Goal: Communication & Community: Answer question/provide support

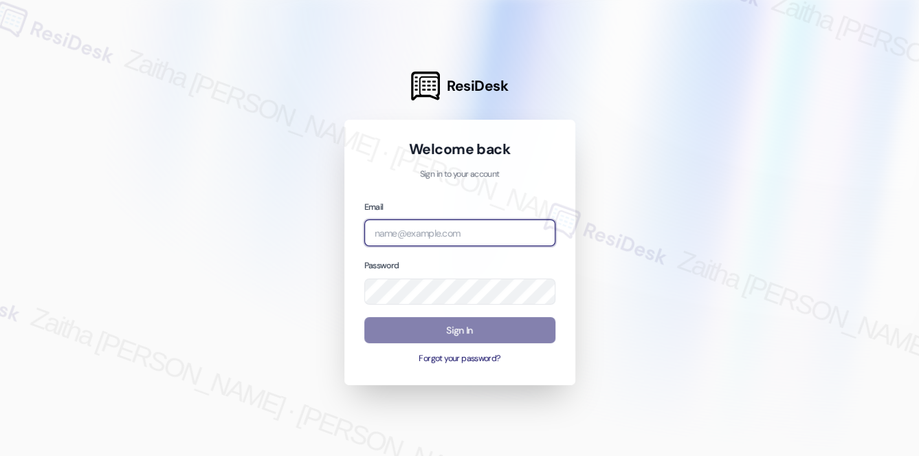
click at [454, 237] on input "email" at bounding box center [459, 232] width 191 height 27
type input "[EMAIL_ADDRESS][PERSON_NAME][DOMAIN_NAME]"
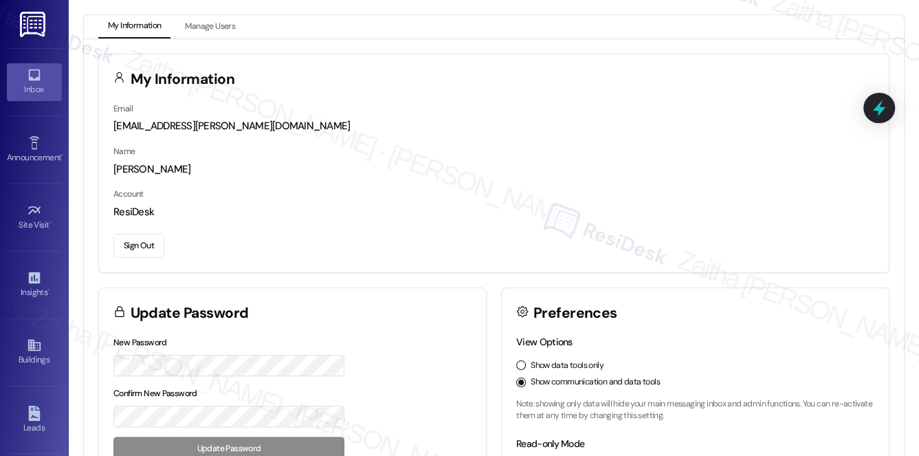
click at [32, 92] on div "Inbox" at bounding box center [34, 89] width 69 height 14
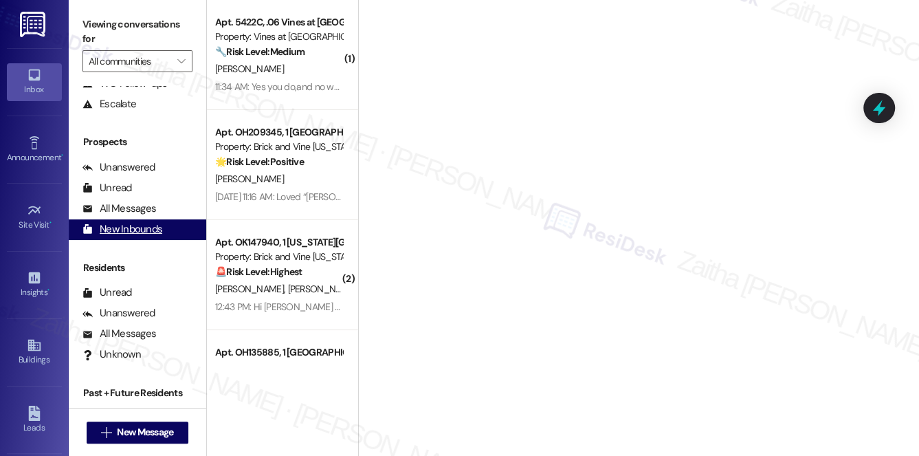
scroll to position [164, 0]
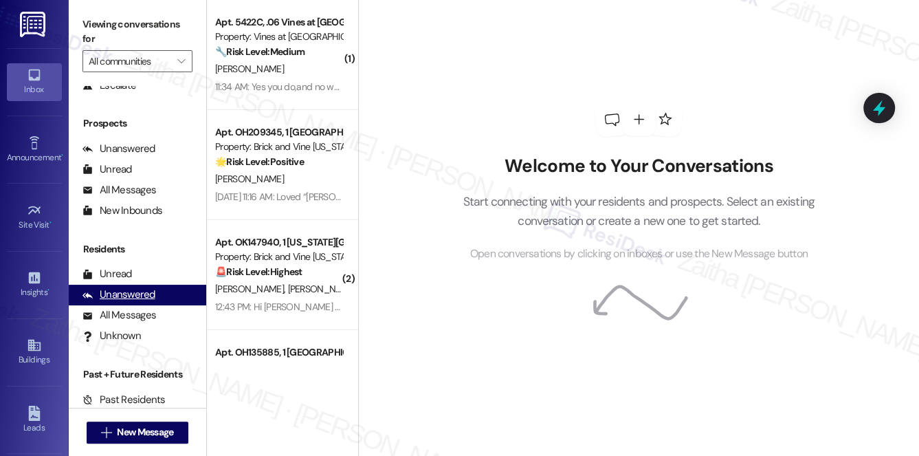
click at [135, 295] on div "Unanswered" at bounding box center [118, 294] width 73 height 14
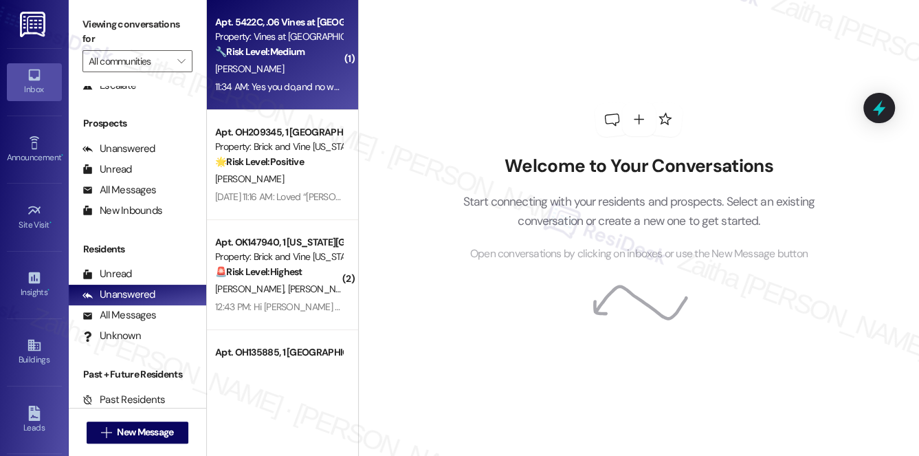
click at [311, 66] on div "[PERSON_NAME]" at bounding box center [279, 68] width 130 height 17
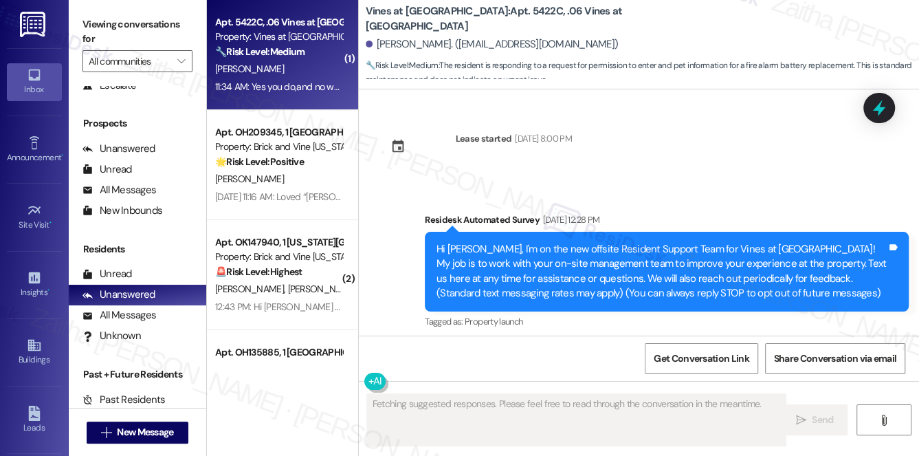
scroll to position [25571, 0]
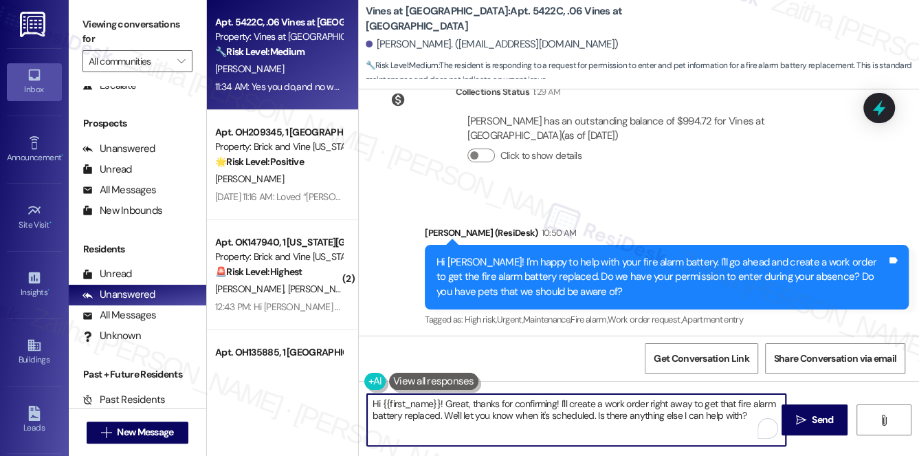
drag, startPoint x: 442, startPoint y: 403, endPoint x: 375, endPoint y: 401, distance: 67.4
click at [375, 401] on textarea "Hi {{first_name}}! Great, thanks for confirming! I'll create a work order right…" at bounding box center [576, 420] width 419 height 52
click at [606, 406] on textarea "Great, thanks for confirming! I'll create a work order right away to get that f…" at bounding box center [576, 420] width 419 height 52
drag, startPoint x: 729, startPoint y: 398, endPoint x: 727, endPoint y: 416, distance: 18.0
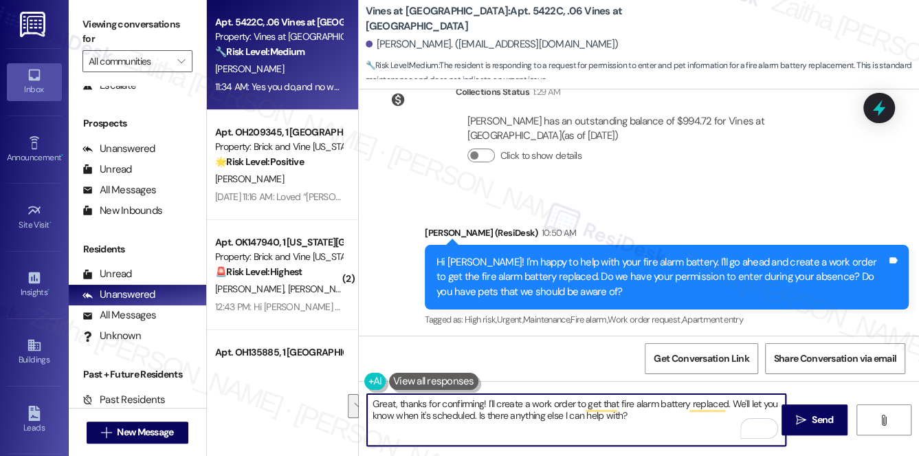
click at [727, 416] on textarea "Great, thanks for confirming! I'll create a work order to get that fire alarm b…" at bounding box center [576, 420] width 419 height 52
paste textarea "If you need anything else, please don't hesitate to reach out!"
type textarea "Great, thanks for confirming! I'll create a work order to get that fire alarm b…"
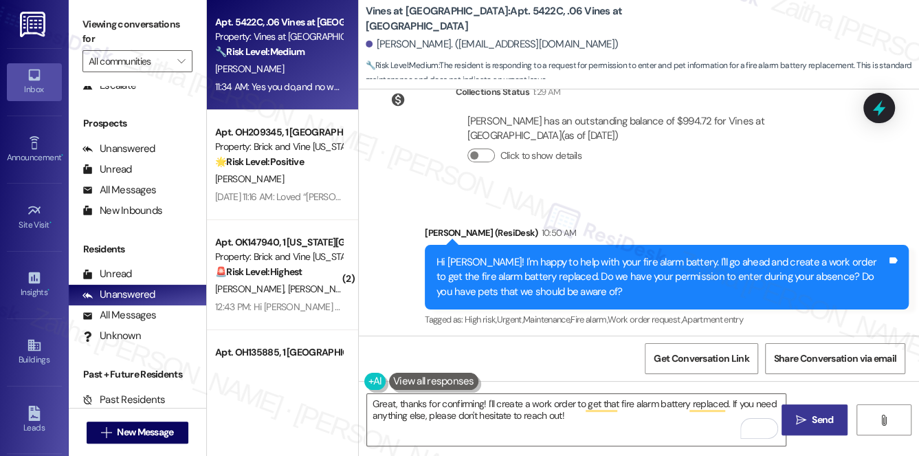
click at [810, 417] on span "Send" at bounding box center [822, 419] width 27 height 14
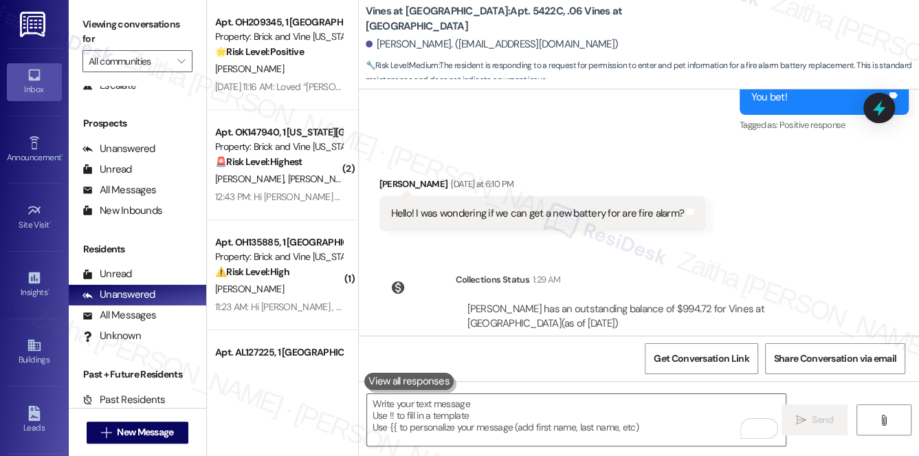
scroll to position [25321, 0]
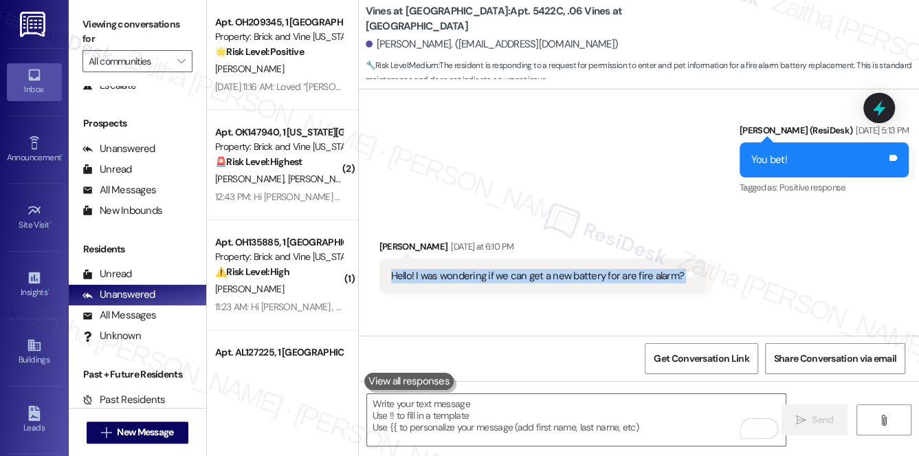
drag, startPoint x: 388, startPoint y: 137, endPoint x: 697, endPoint y: 153, distance: 309.0
click at [697, 258] on div "Hello! I was wondering if we can get a new battery for are fire alarm? Tags and…" at bounding box center [542, 275] width 327 height 35
copy div "Hello! I was wondering if we can get a new battery for are fire alarm? Tags and…"
click at [878, 111] on icon at bounding box center [879, 108] width 16 height 21
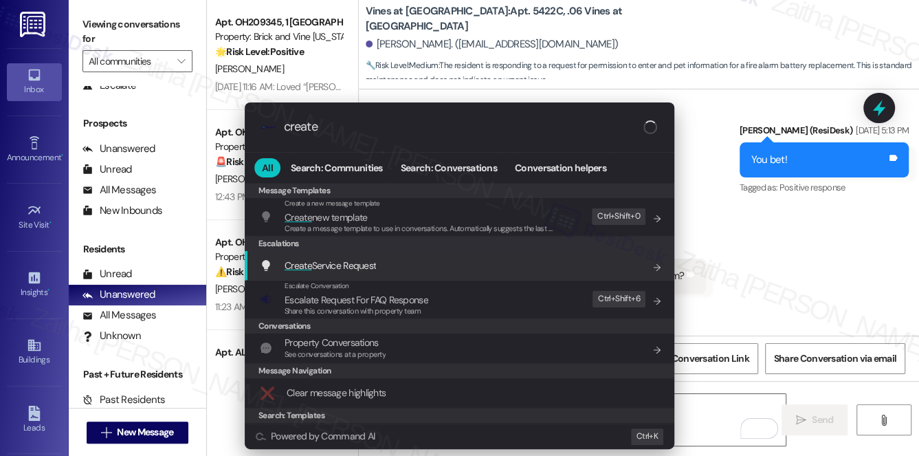
type input "create"
click at [368, 266] on span "Create Service Request" at bounding box center [330, 265] width 91 height 12
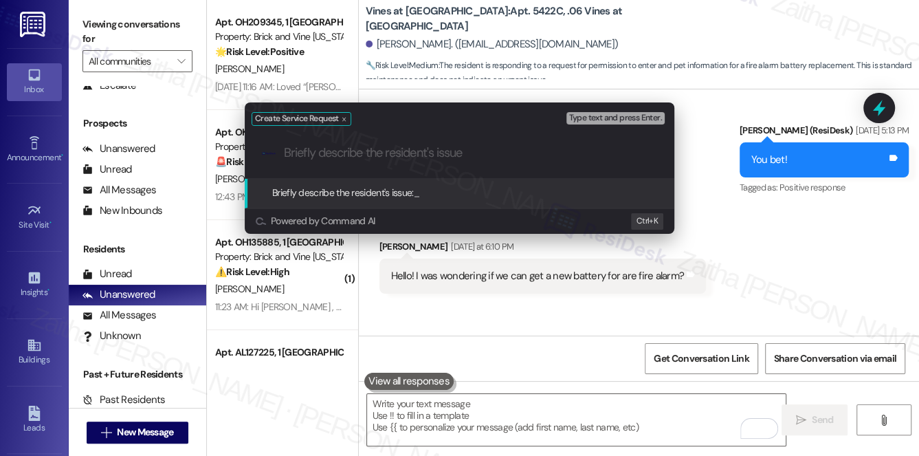
paste input "Fire Alarm Battery Replacement"
type input "Fire Alarm Battery Replacement"
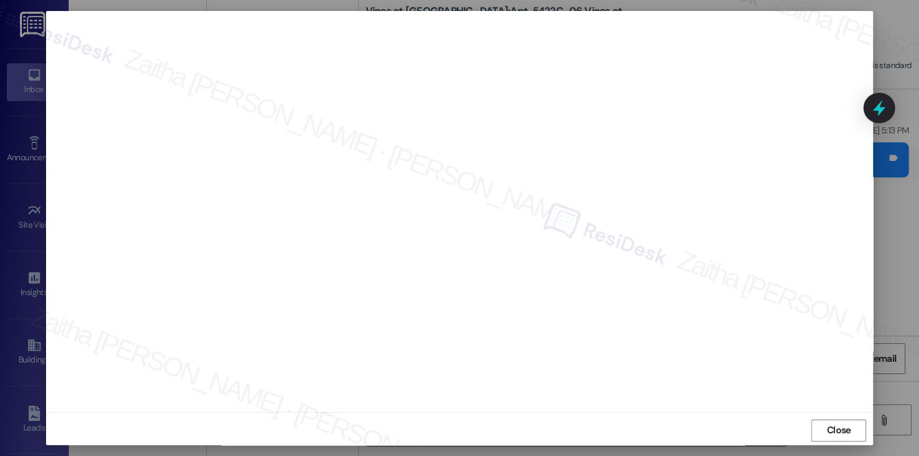
scroll to position [12, 0]
click at [832, 425] on span "Close" at bounding box center [839, 427] width 24 height 14
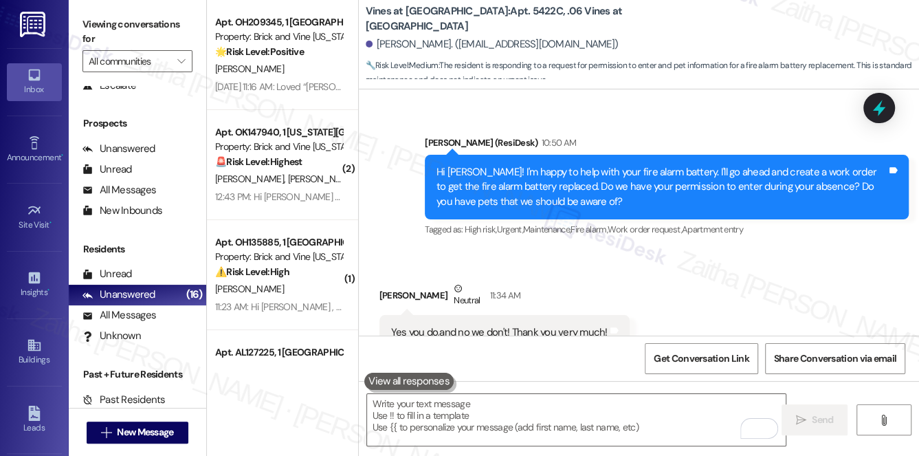
scroll to position [25682, 0]
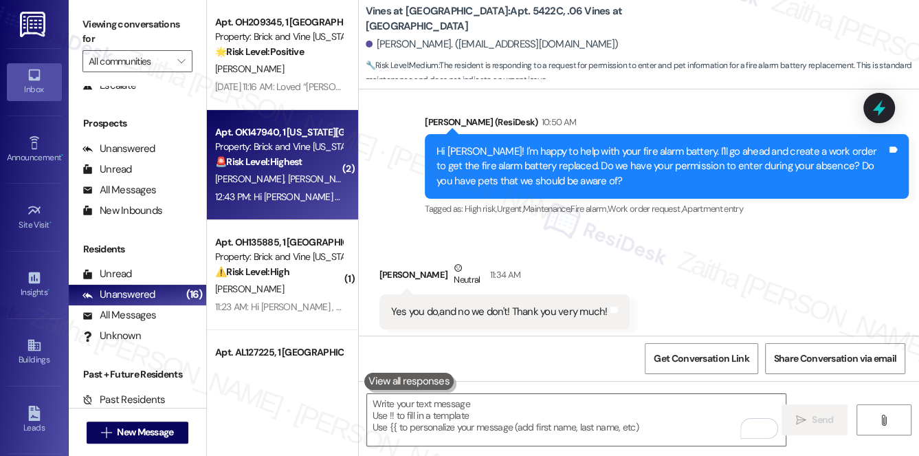
click at [302, 167] on strong "🚨 Risk Level: Highest" at bounding box center [258, 161] width 87 height 12
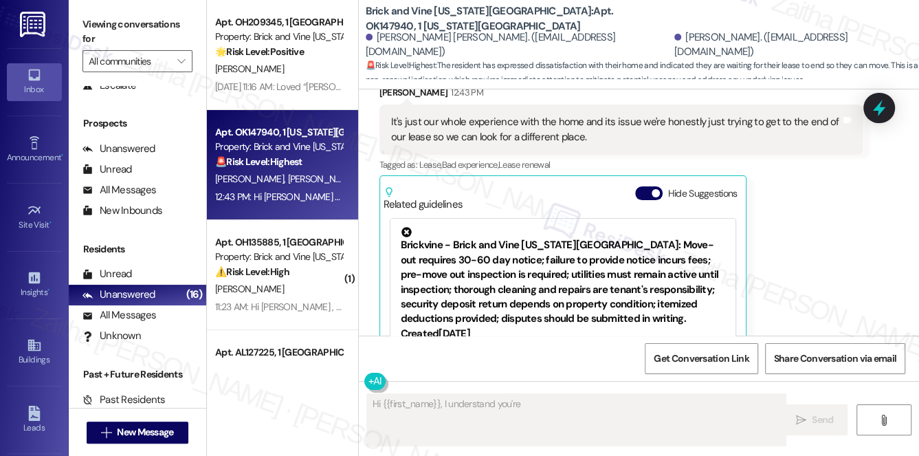
scroll to position [5804, 0]
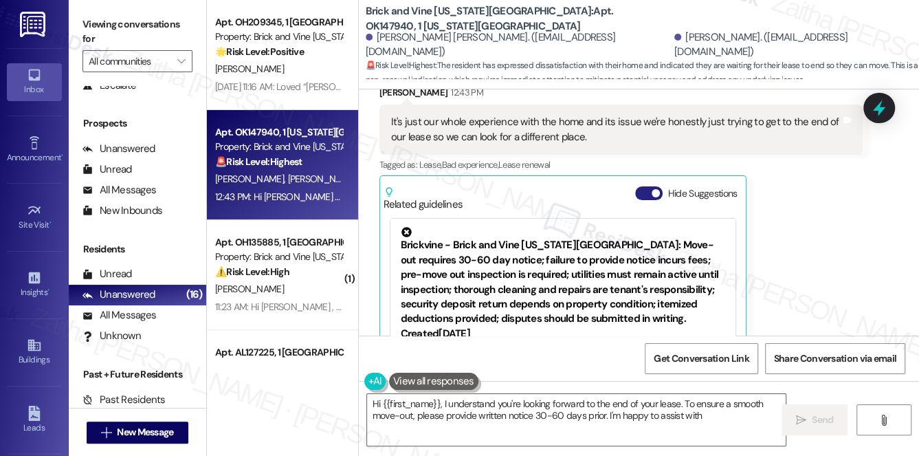
click at [643, 186] on button "Hide Suggestions" at bounding box center [648, 193] width 27 height 14
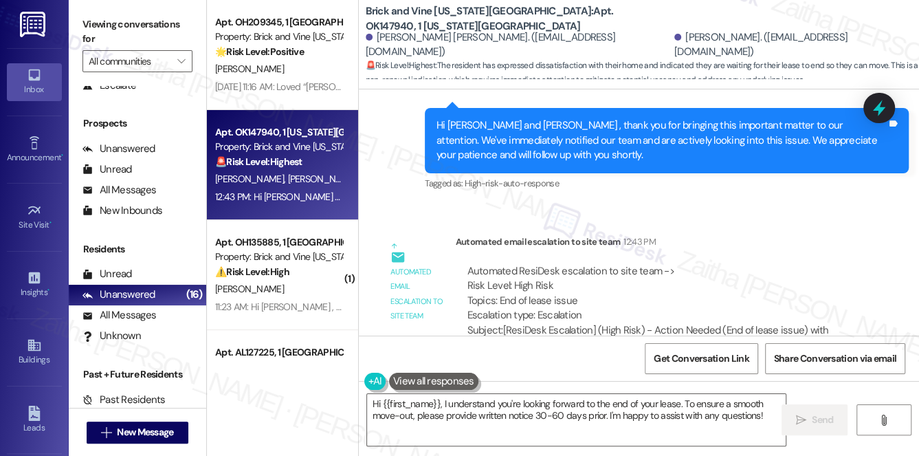
scroll to position [6387, 0]
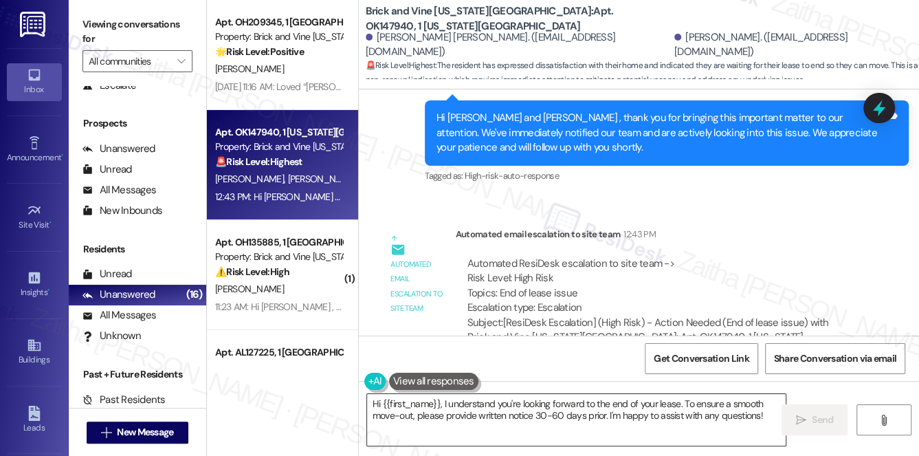
click at [377, 400] on textarea "Hi {{first_name}}, I understand you're looking forward to the end of your lease…" at bounding box center [576, 420] width 419 height 52
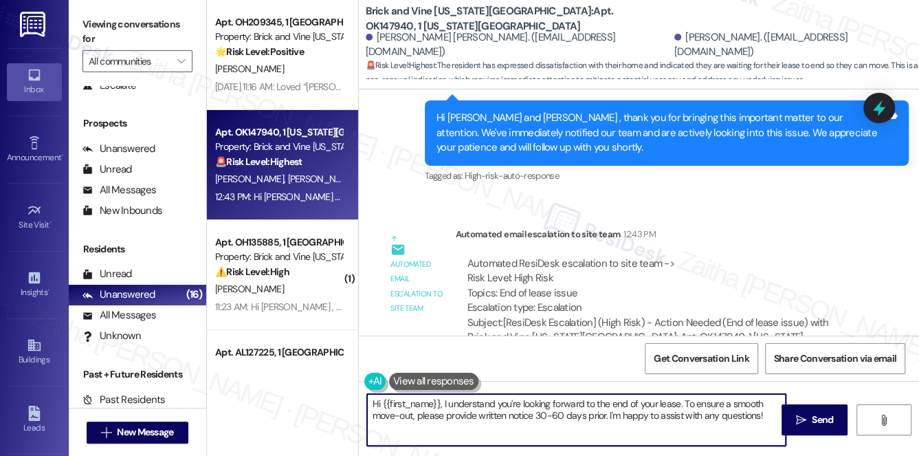
click at [377, 400] on textarea "Hi {{first_name}}, I understand you're looking forward to the end of your lease…" at bounding box center [576, 420] width 419 height 52
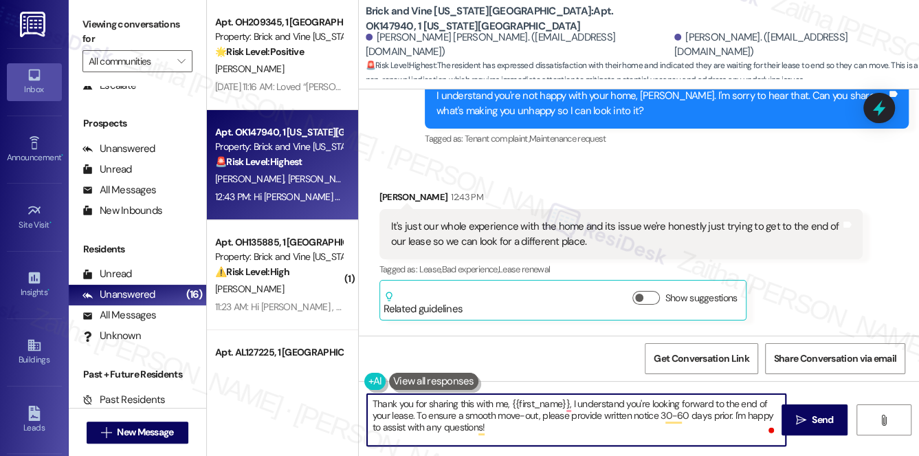
scroll to position [5637, 0]
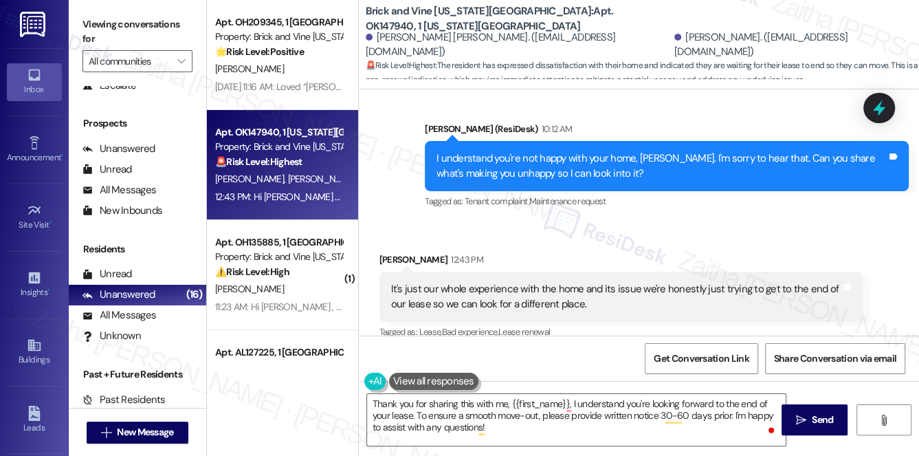
click at [386, 252] on div "[PERSON_NAME] 12:43 PM" at bounding box center [621, 261] width 484 height 19
copy div "[PERSON_NAME]"
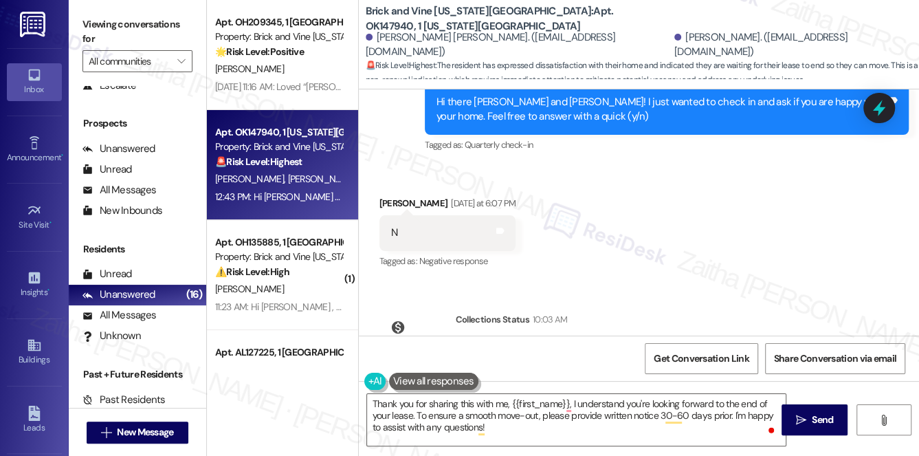
scroll to position [5325, 0]
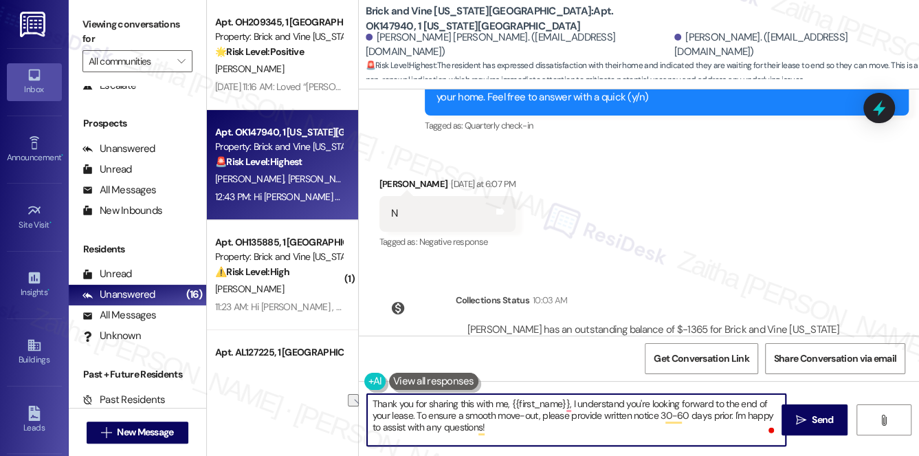
drag, startPoint x: 568, startPoint y: 401, endPoint x: 476, endPoint y: 397, distance: 91.5
click at [476, 397] on textarea "Thank you for sharing this with me, {{first_name}}, I understand you're looking…" at bounding box center [576, 420] width 419 height 52
paste textarea "[PERSON_NAME]"
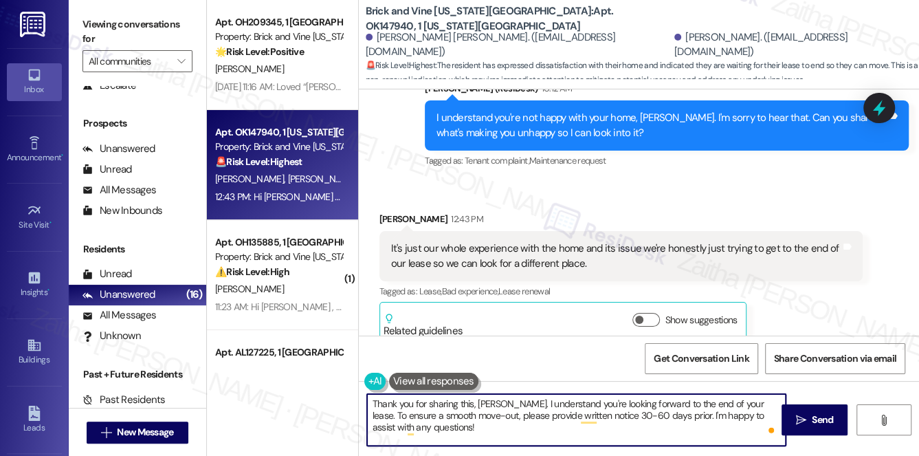
scroll to position [5700, 0]
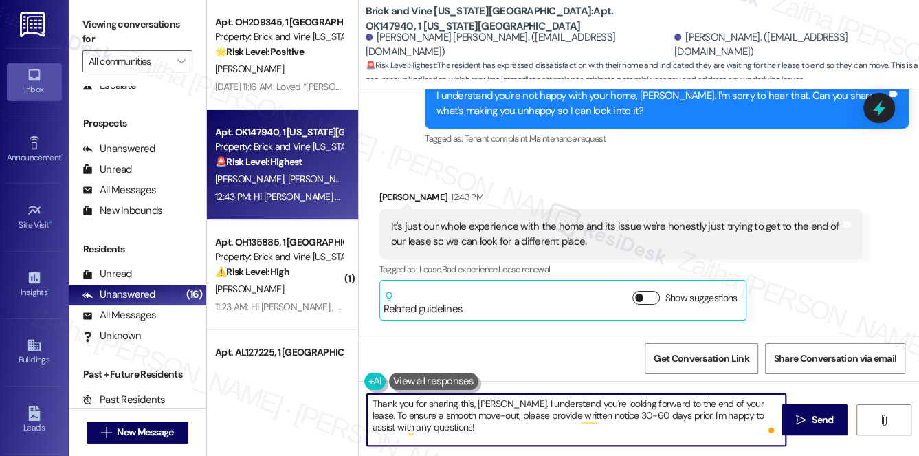
type textarea "Thank you for sharing this, [PERSON_NAME]. I understand you're looking forward …"
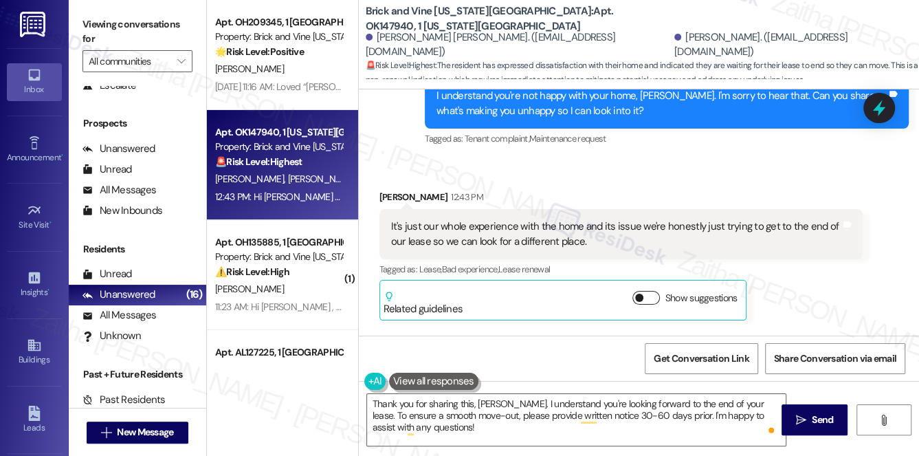
click at [653, 291] on button "Show suggestions" at bounding box center [645, 298] width 27 height 14
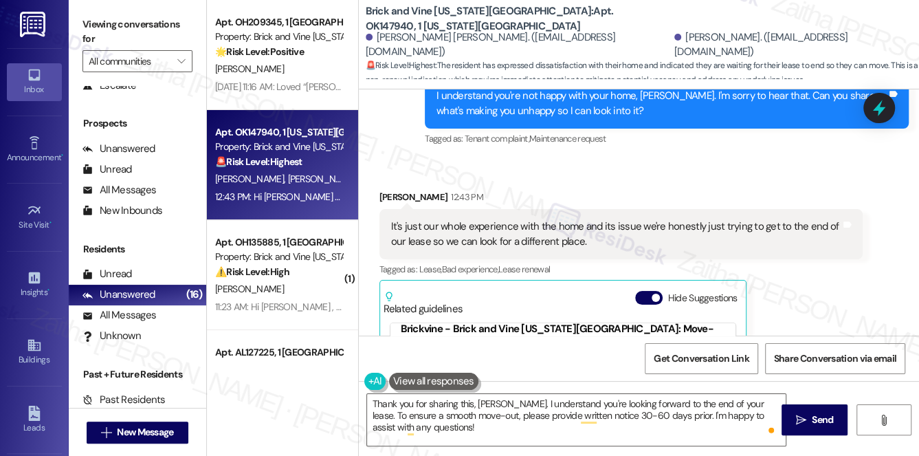
scroll to position [0, 0]
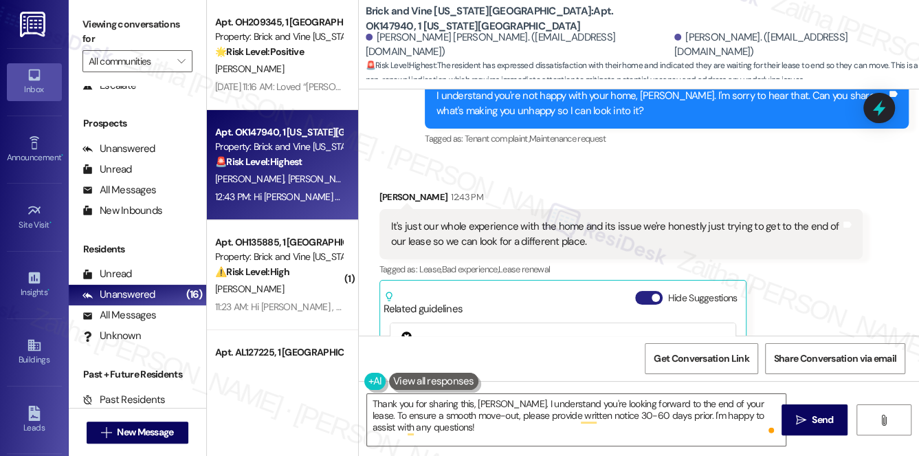
click at [642, 291] on button "Hide Suggestions" at bounding box center [648, 298] width 27 height 14
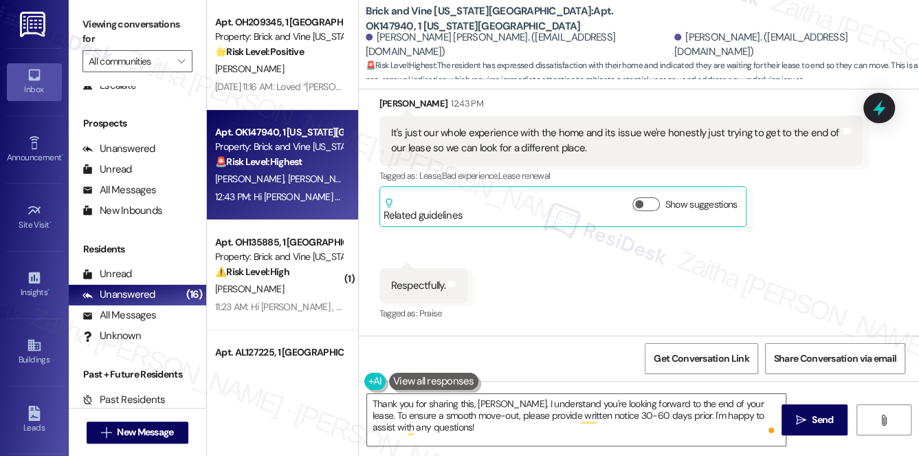
scroll to position [5762, 0]
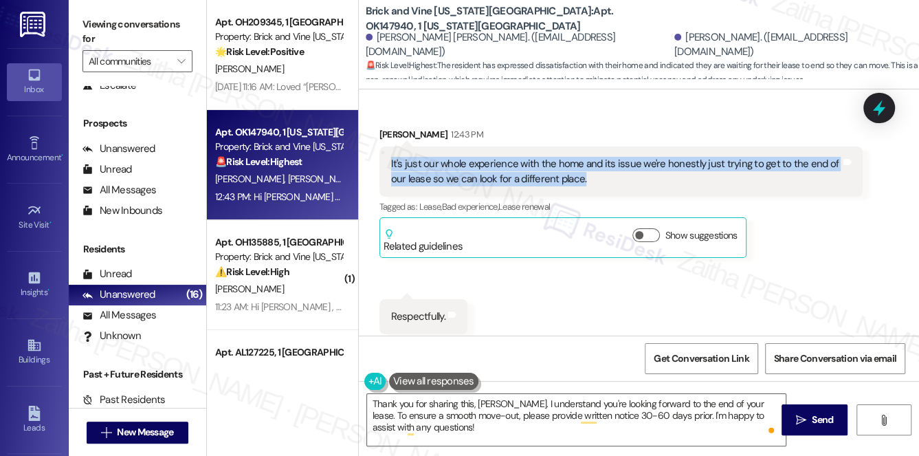
drag, startPoint x: 386, startPoint y: 113, endPoint x: 590, endPoint y: 133, distance: 205.8
click at [590, 146] on div "It's just our whole experience with the home and its issue we're honestly just …" at bounding box center [621, 171] width 484 height 50
copy div "It's just our whole experience with the home and its issue we're honestly just …"
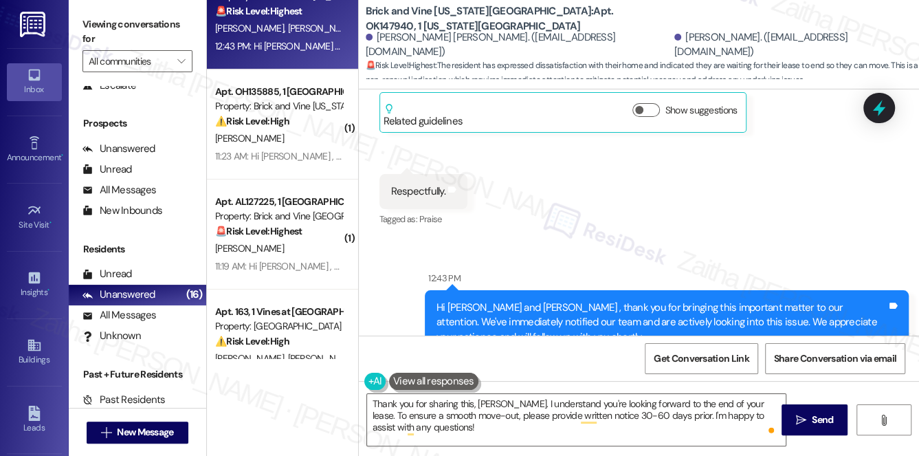
scroll to position [62, 0]
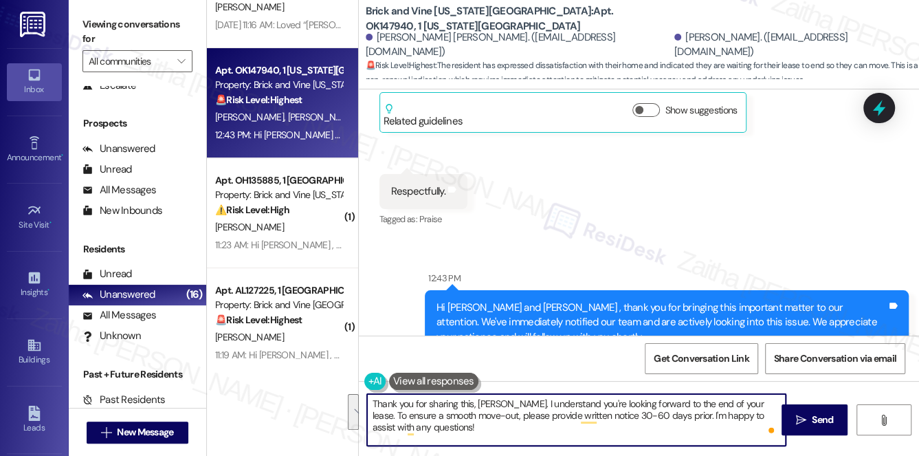
drag, startPoint x: 373, startPoint y: 401, endPoint x: 443, endPoint y: 430, distance: 74.9
click at [441, 430] on textarea "Thank you for sharing this, [PERSON_NAME]. I understand you're looking forward …" at bounding box center [576, 420] width 419 height 52
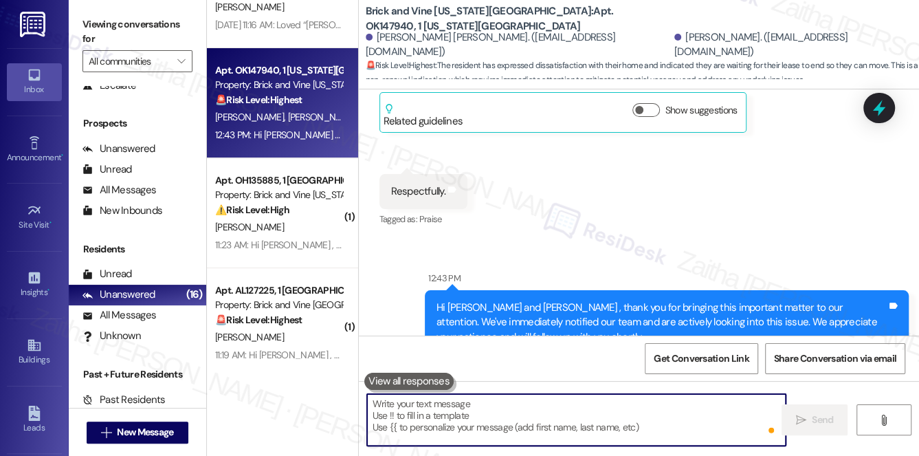
paste textarea "thank you for sharing how you’re feeling. I’m truly sorry to hear about your ex…"
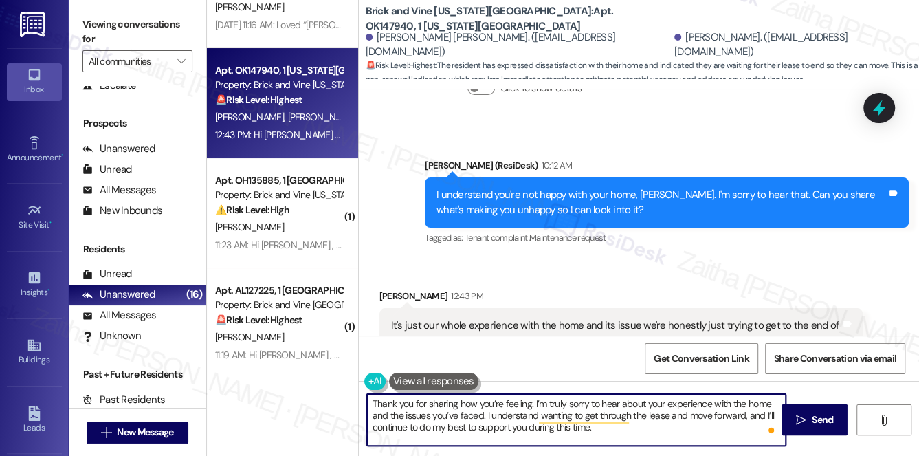
scroll to position [5575, 0]
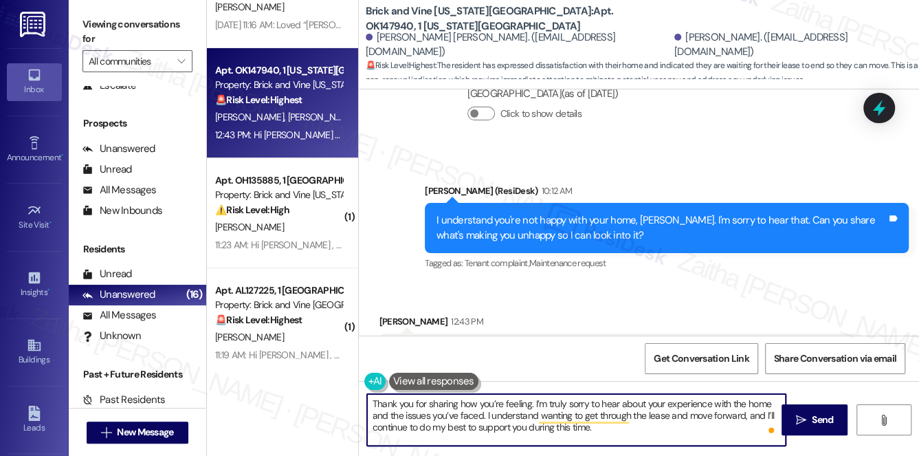
click at [387, 314] on div "[PERSON_NAME] 12:43 PM" at bounding box center [621, 323] width 484 height 19
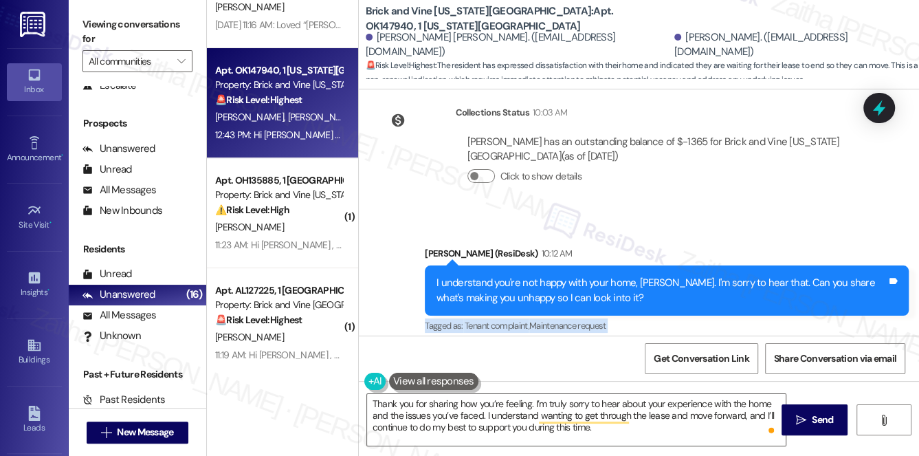
click at [388, 274] on div "Lease started [DATE] 8:00 PM Survey, sent via SMS Residesk Automated Survey [DA…" at bounding box center [639, 212] width 560 height 246
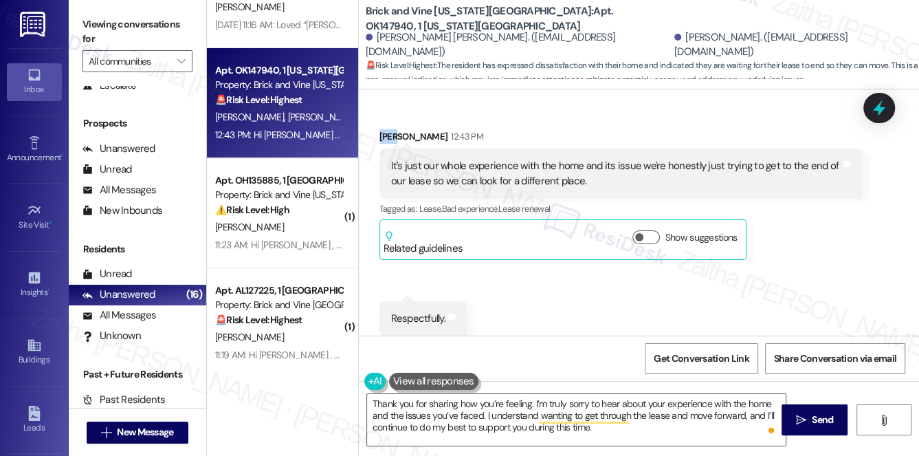
scroll to position [5762, 0]
copy div "Tagged as: Tenant complaint , Click to highlight conversations about Tenant com…"
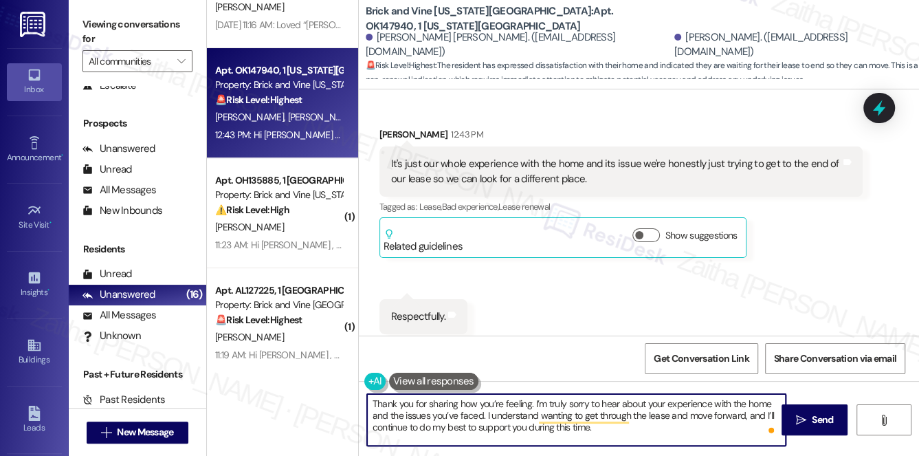
click at [527, 400] on textarea "Thank you for sharing how you’re feeling. I’m truly sorry to hear about your ex…" at bounding box center [576, 420] width 419 height 52
paste textarea "Tagged as: Tenant complaint, Maintenance request [PERSON_NAME]"
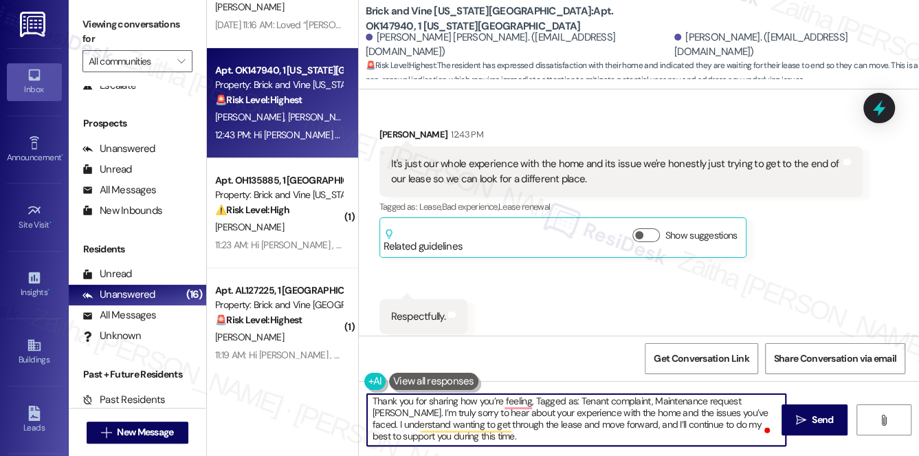
scroll to position [3, 0]
type textarea "Thank you for sharing how you’re feeling, Tagged as: Tenant complaint, Maintena…"
drag, startPoint x: 371, startPoint y: 396, endPoint x: 524, endPoint y: 433, distance: 157.0
click at [520, 441] on textarea "Thank you for sharing how you’re feeling, Tagged as: Tenant complaint, Maintena…" at bounding box center [576, 420] width 419 height 52
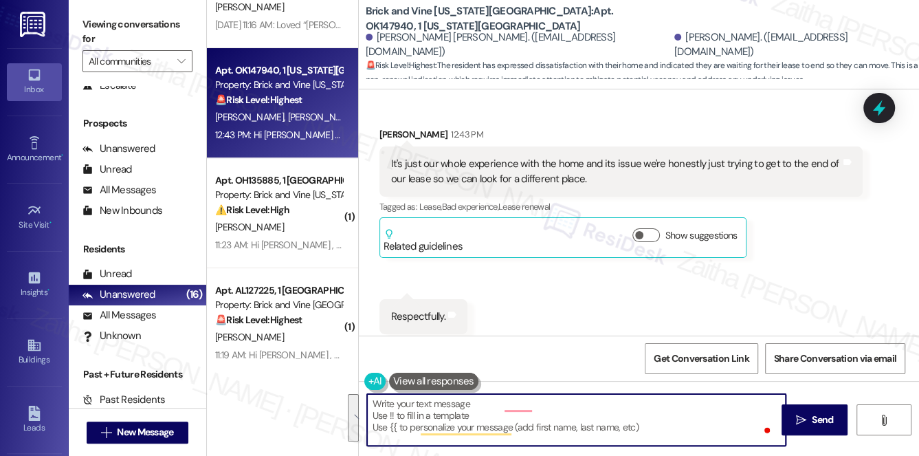
scroll to position [0, 0]
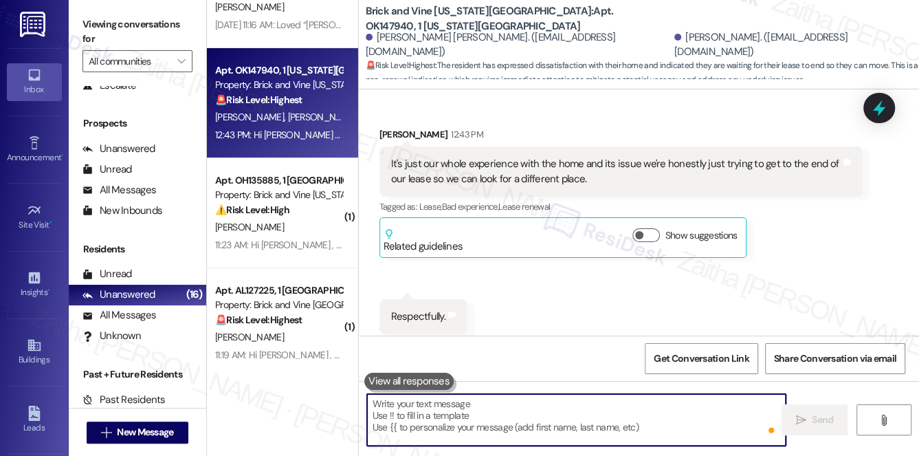
paste textarea "thank you for sharing how you’re feeling. I’m truly sorry to hear about your ex…"
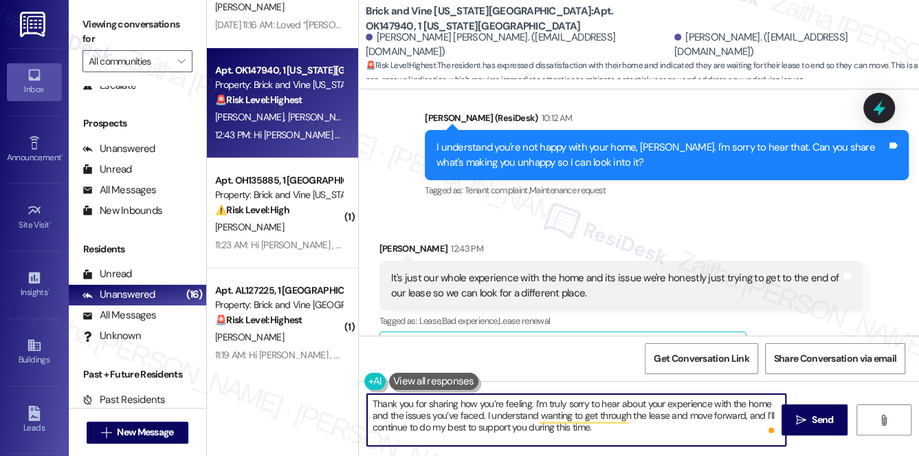
scroll to position [5637, 0]
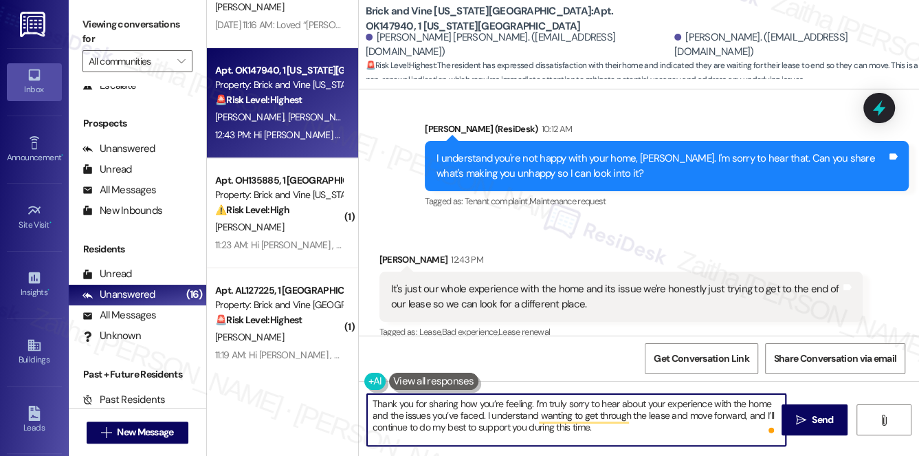
click at [386, 252] on div "[PERSON_NAME] 12:43 PM" at bounding box center [621, 261] width 484 height 19
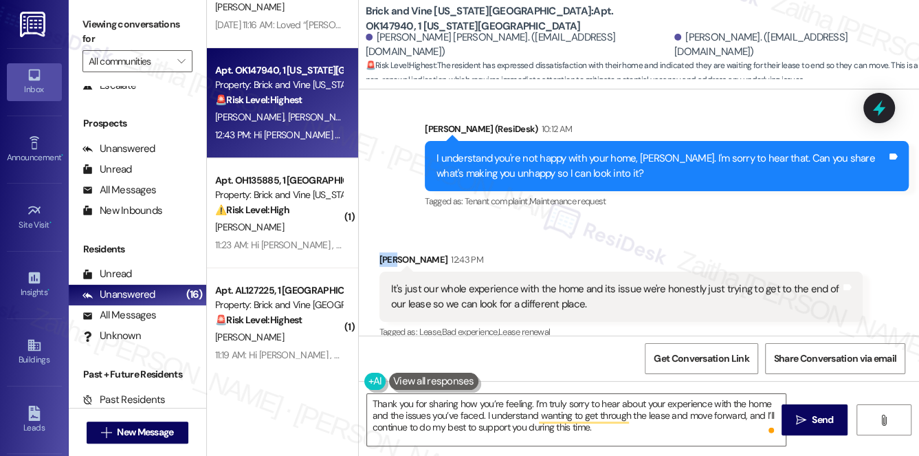
click at [386, 252] on div "[PERSON_NAME] 12:43 PM" at bounding box center [621, 261] width 484 height 19
copy div "[PERSON_NAME]"
click at [528, 406] on textarea "Thank you for sharing how you’re feeling. I’m truly sorry to hear about your ex…" at bounding box center [576, 420] width 419 height 52
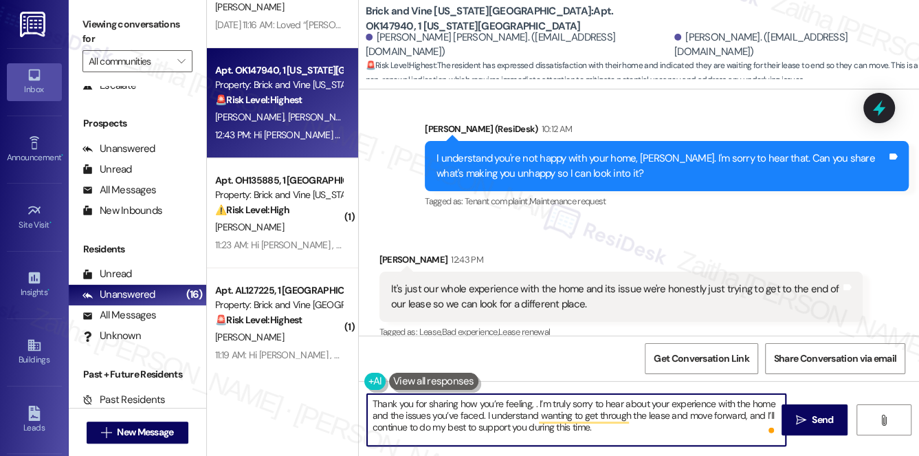
paste textarea "[PERSON_NAME]"
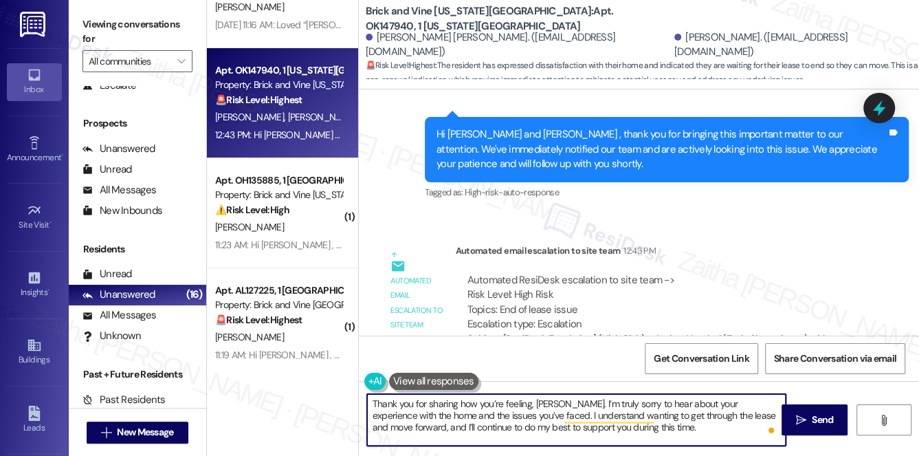
scroll to position [6387, 0]
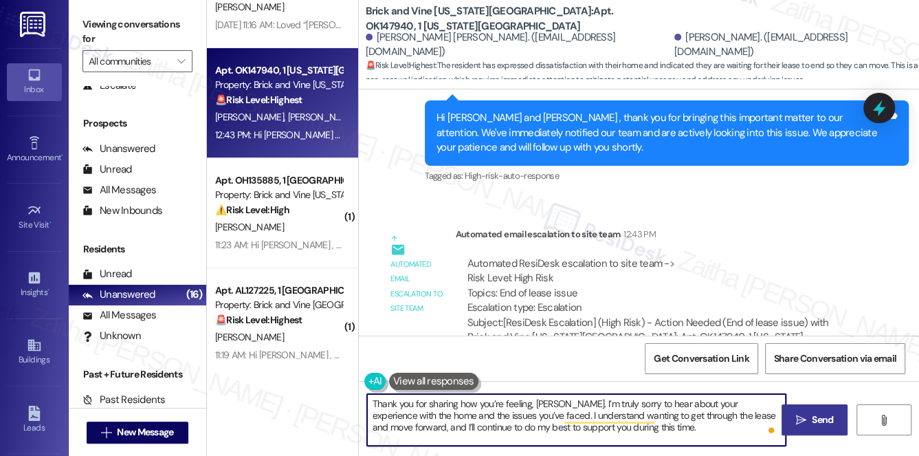
type textarea "Thank you for sharing how you’re feeling, [PERSON_NAME]. I’m truly sorry to hea…"
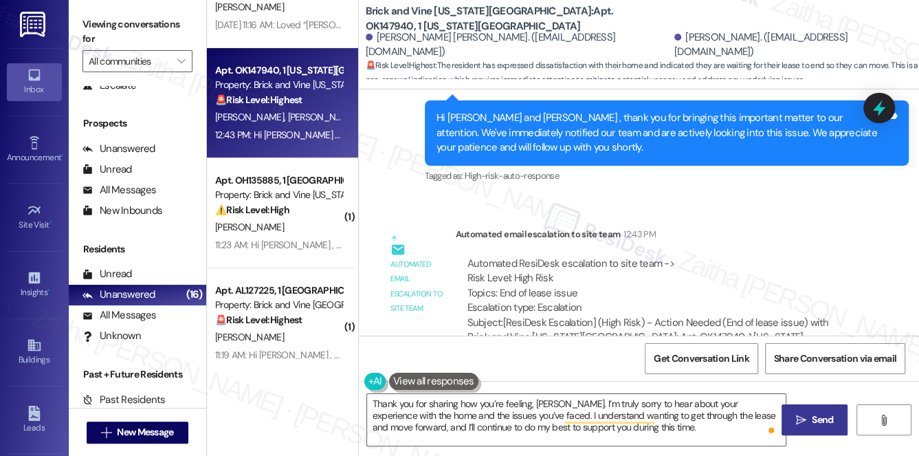
click at [809, 417] on span "Send" at bounding box center [822, 419] width 27 height 14
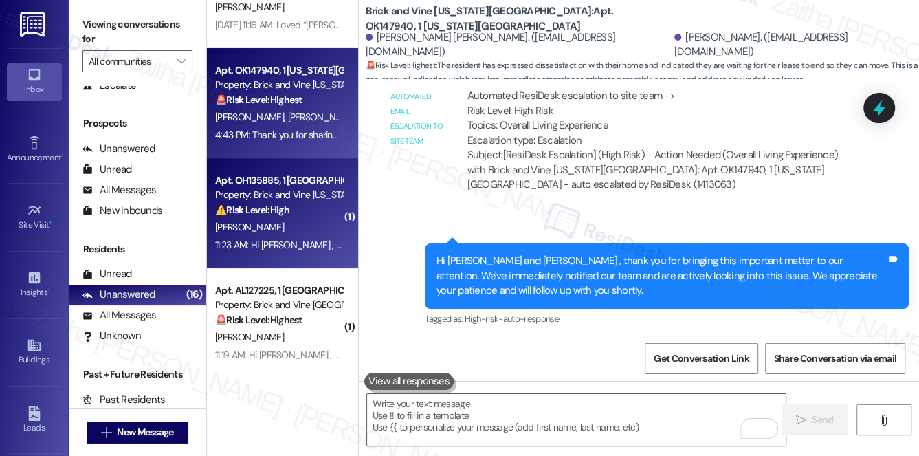
scroll to position [6246, 0]
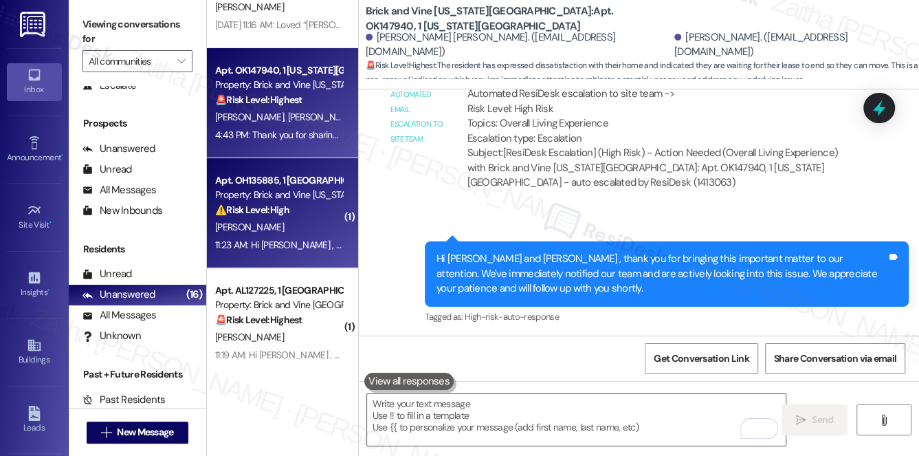
click at [302, 227] on div "[PERSON_NAME]" at bounding box center [279, 227] width 130 height 17
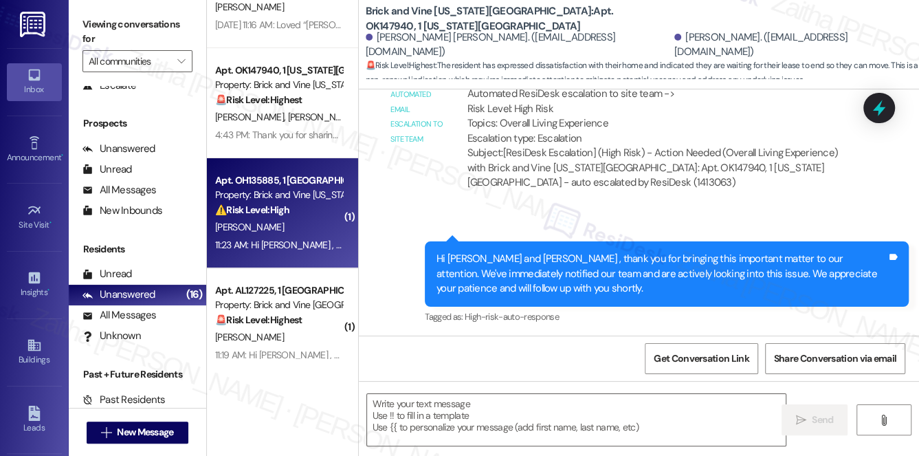
type textarea "Fetching suggested responses. Please feel free to read through the conversation…"
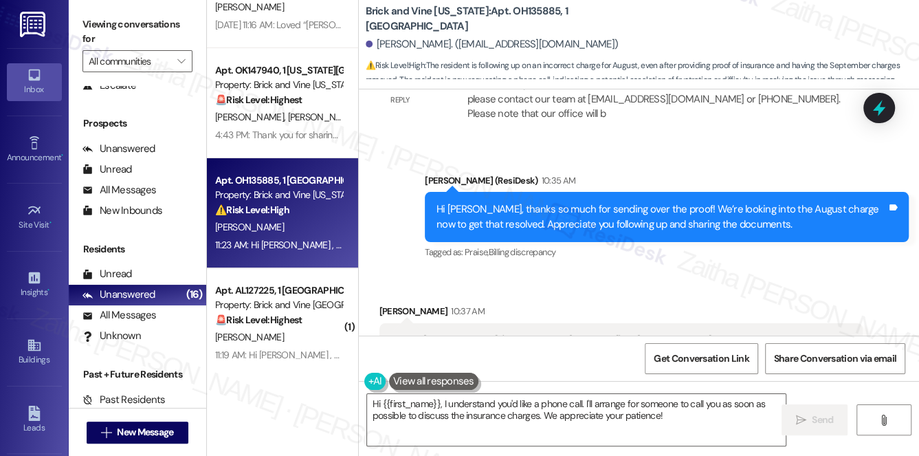
scroll to position [8094, 0]
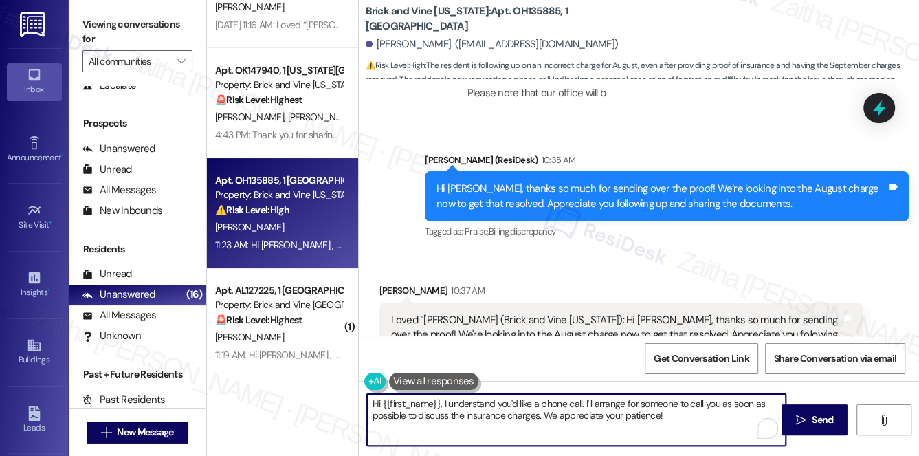
drag, startPoint x: 440, startPoint y: 403, endPoint x: 370, endPoint y: 399, distance: 70.2
click at [370, 399] on textarea "Hi {{first_name}}, I understand you'd like a phone call. I'll arrange for someo…" at bounding box center [576, 420] width 419 height 52
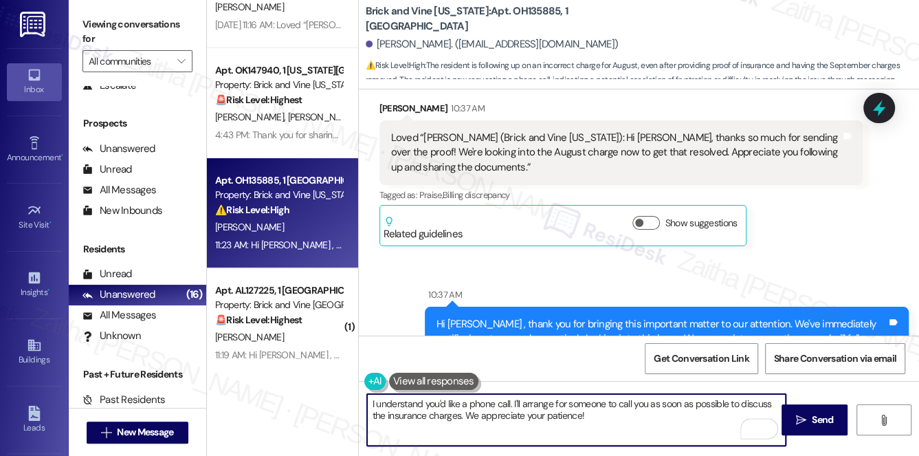
scroll to position [8469, 0]
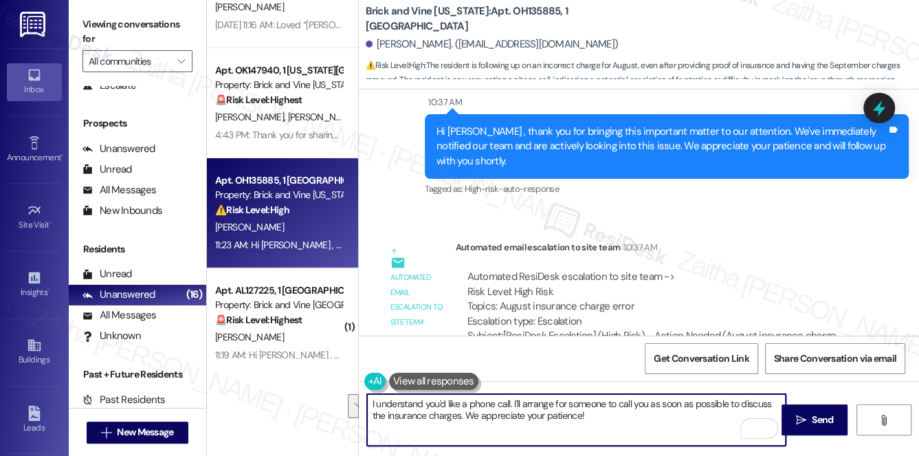
drag, startPoint x: 513, startPoint y: 403, endPoint x: 599, endPoint y: 420, distance: 87.6
click at [597, 420] on textarea "I understand you'd like a phone call. I'll arrange for someone to call you as s…" at bounding box center [576, 420] width 419 height 52
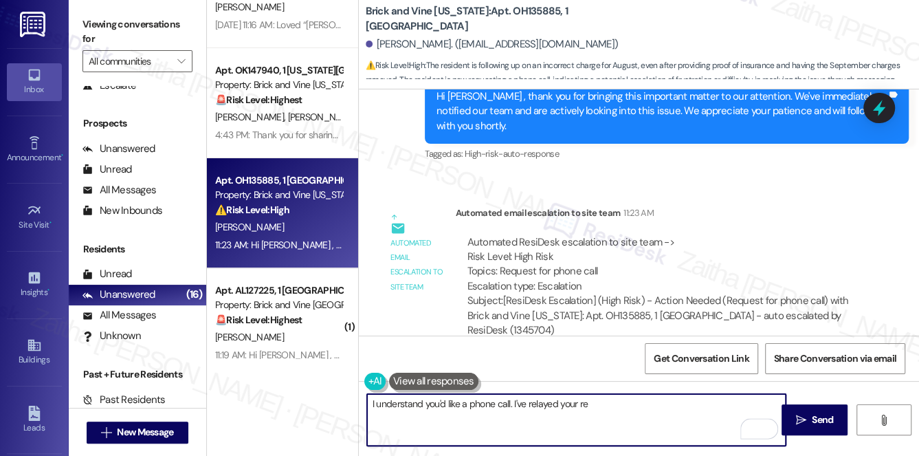
scroll to position [8969, 0]
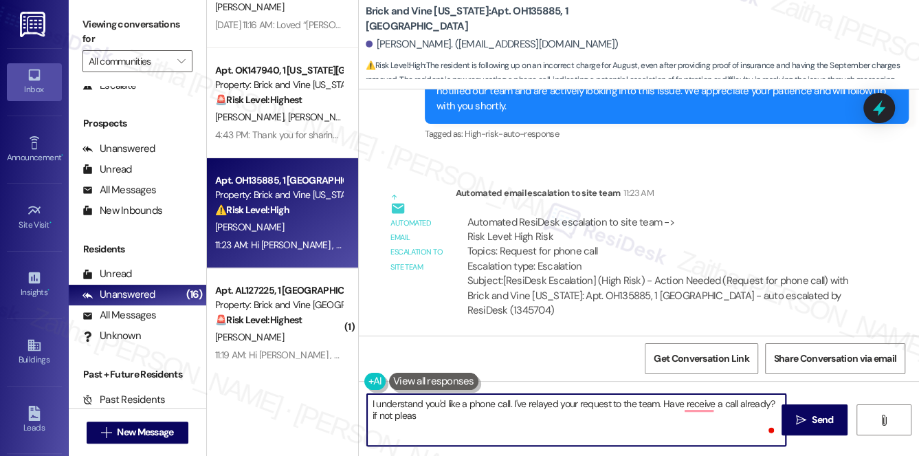
type textarea "I understand you'd like a phone call. I've relayed your request to the team. Ha…"
drag, startPoint x: 434, startPoint y: 418, endPoint x: 371, endPoint y: 400, distance: 65.0
click at [371, 400] on textarea "I understand you'd like a phone call. I've relayed your request to the team. Ha…" at bounding box center [576, 420] width 419 height 52
